Goal: Task Accomplishment & Management: Manage account settings

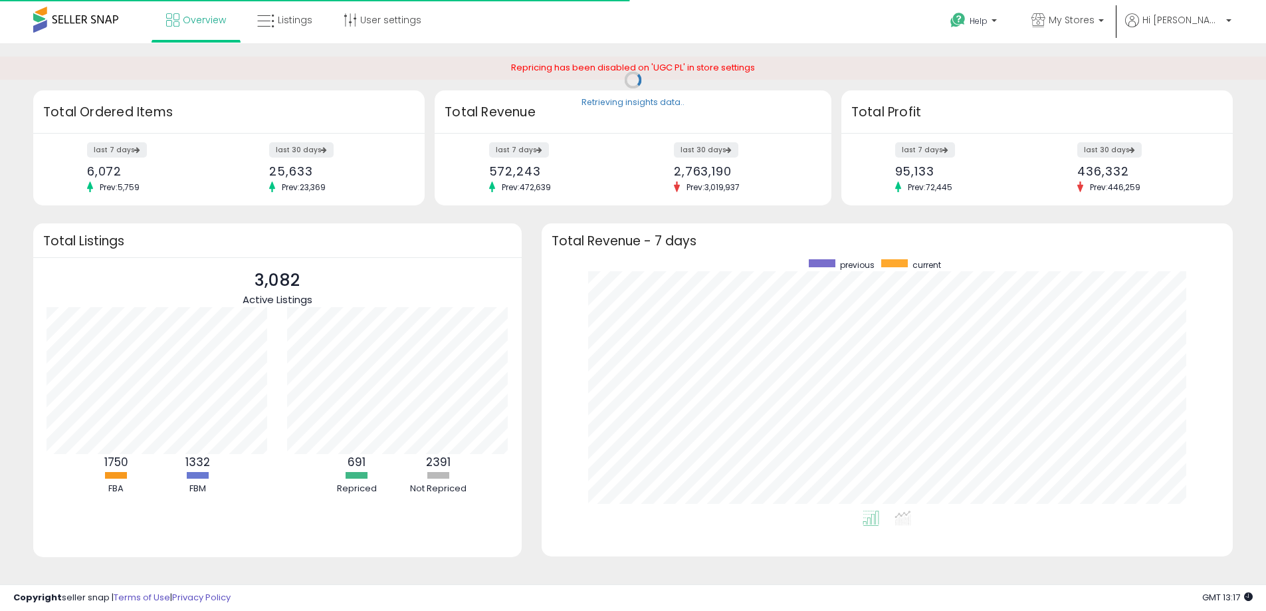
scroll to position [251, 665]
click at [1094, 16] on span "My Stores" at bounding box center [1071, 19] width 46 height 13
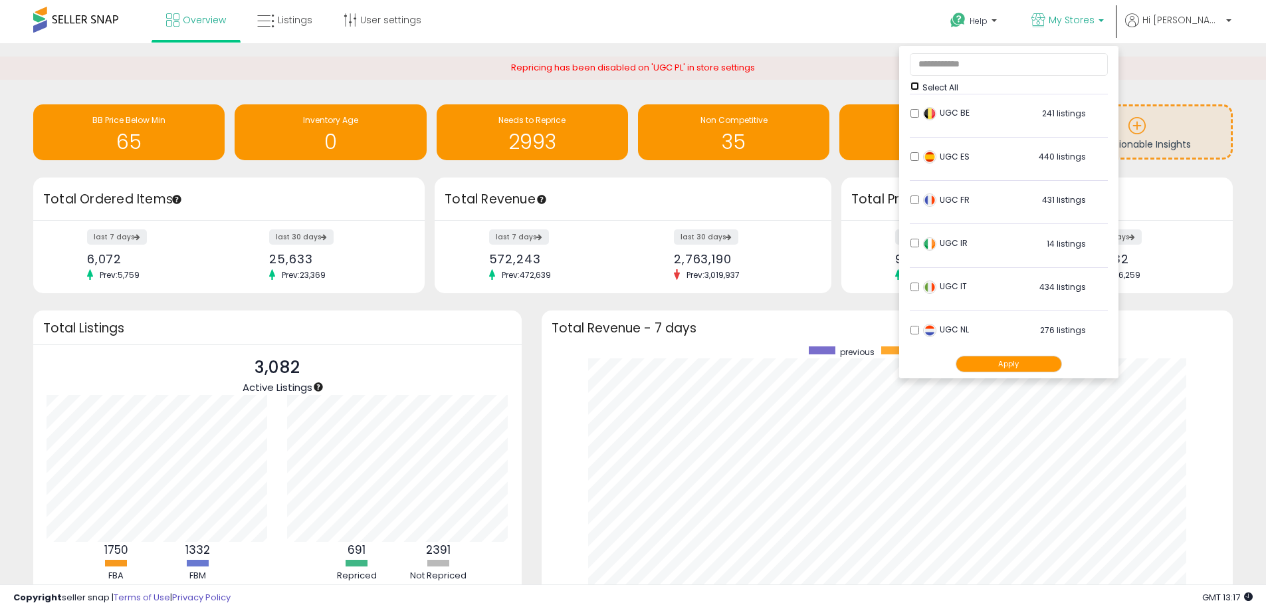
scroll to position [842, 0]
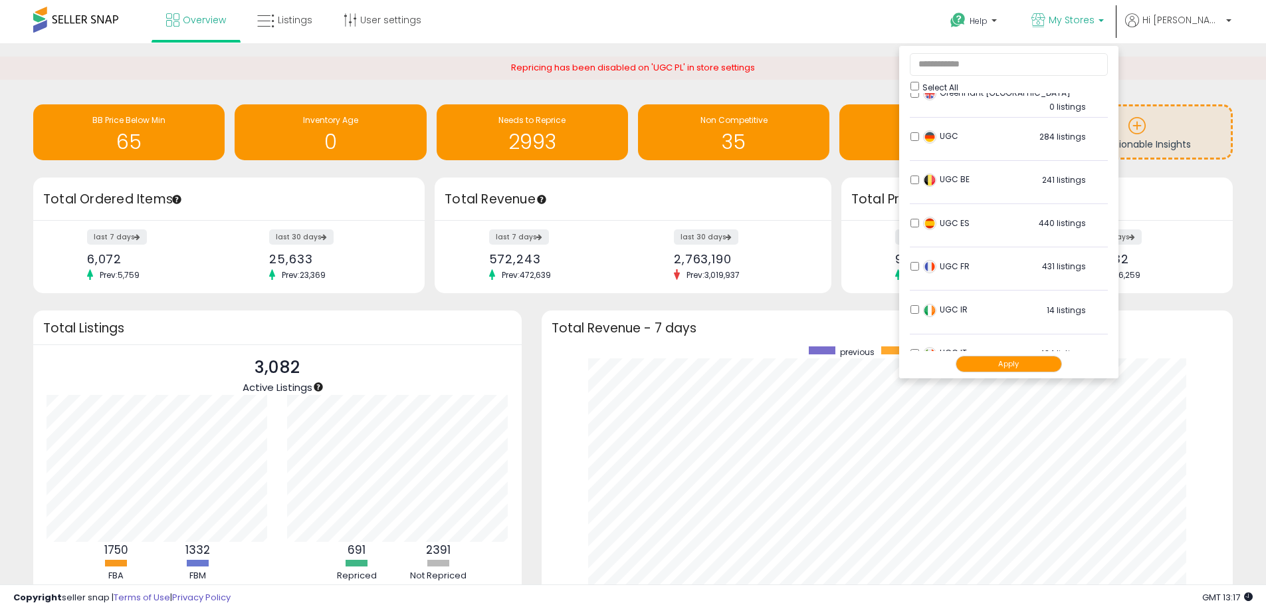
click at [1051, 363] on button "Apply" at bounding box center [1008, 363] width 106 height 17
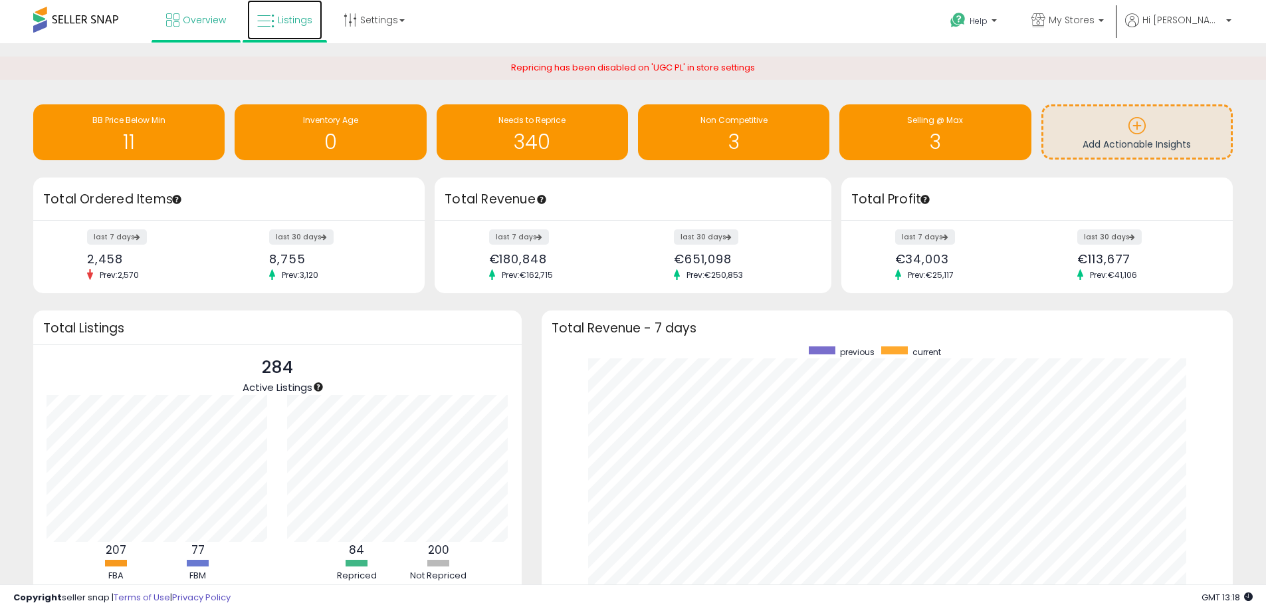
click at [287, 23] on span "Listings" at bounding box center [295, 19] width 35 height 13
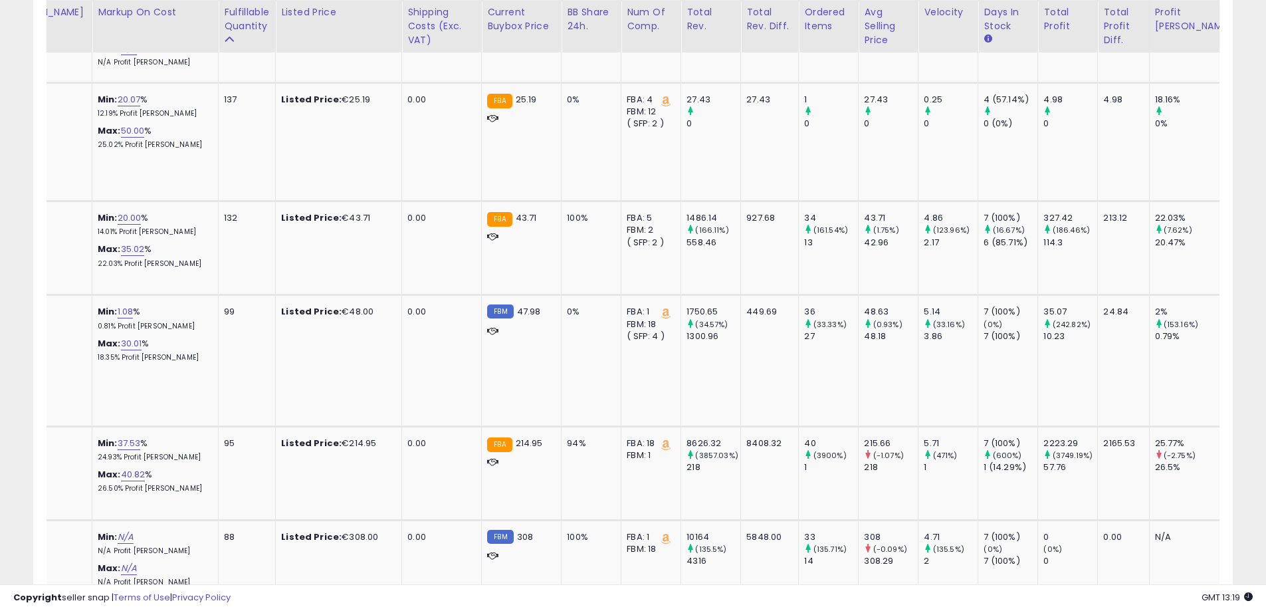
scroll to position [0, 842]
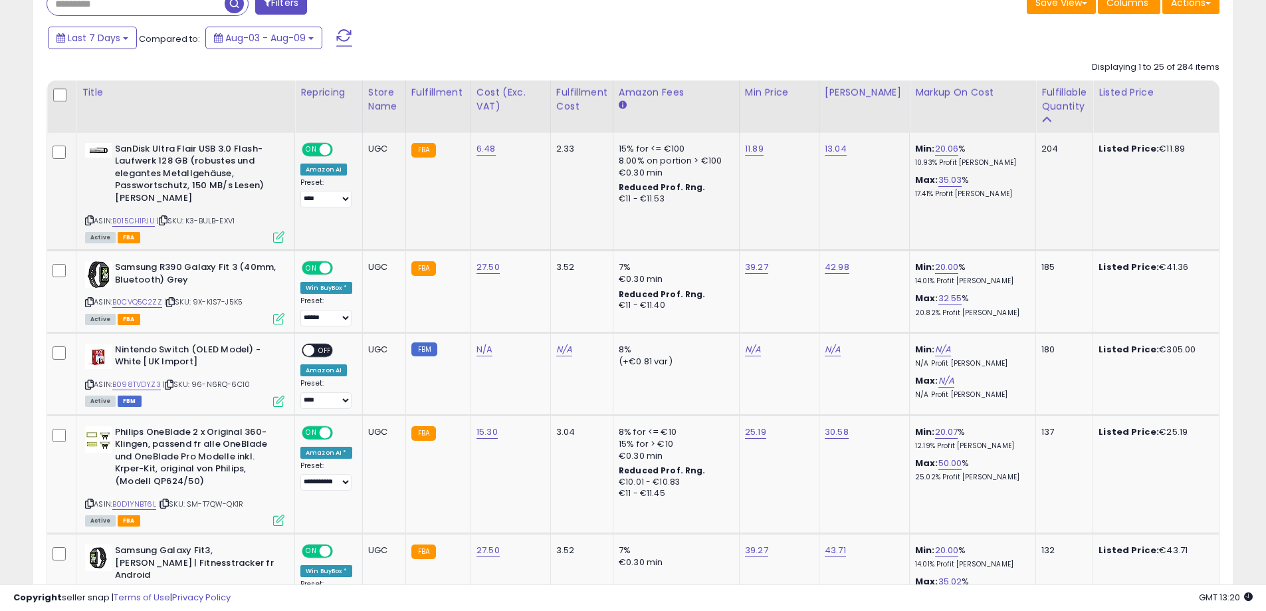
click at [279, 239] on icon at bounding box center [278, 236] width 11 height 11
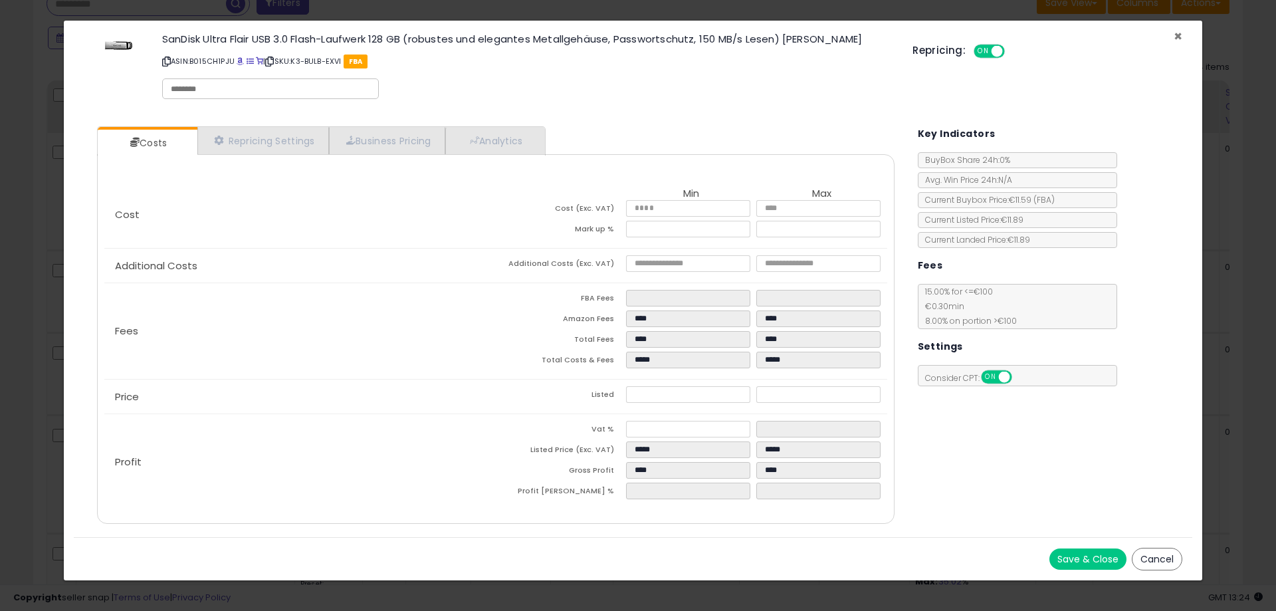
click at [1174, 37] on span "×" at bounding box center [1177, 36] width 9 height 19
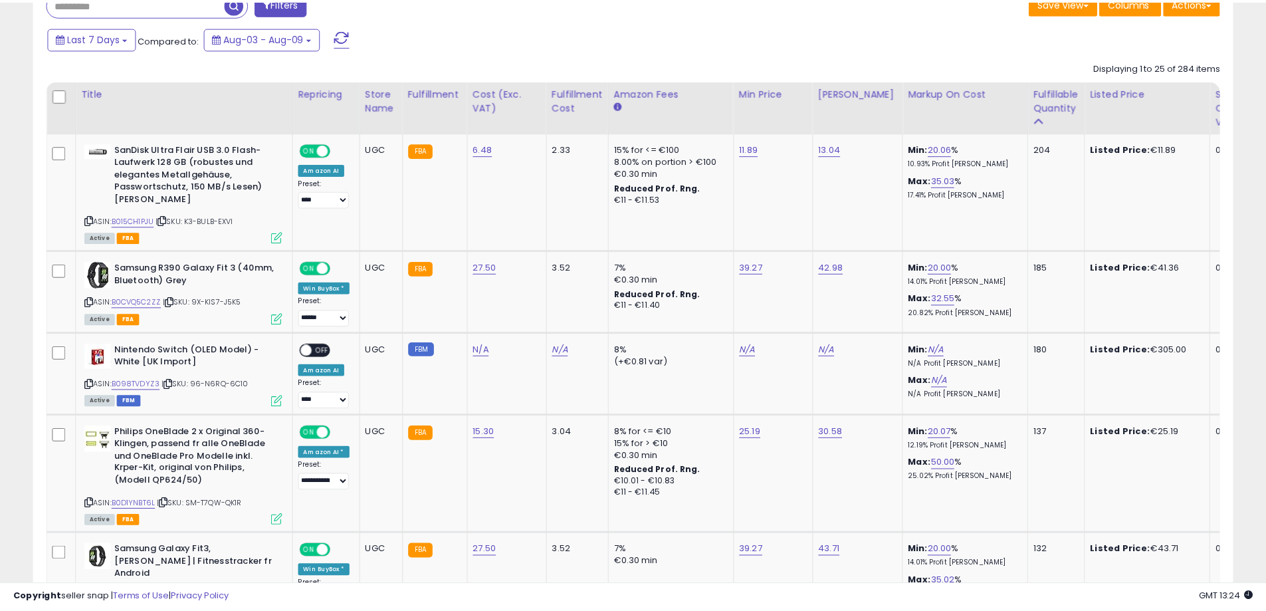
scroll to position [664138, 663715]
